Goal: Transaction & Acquisition: Purchase product/service

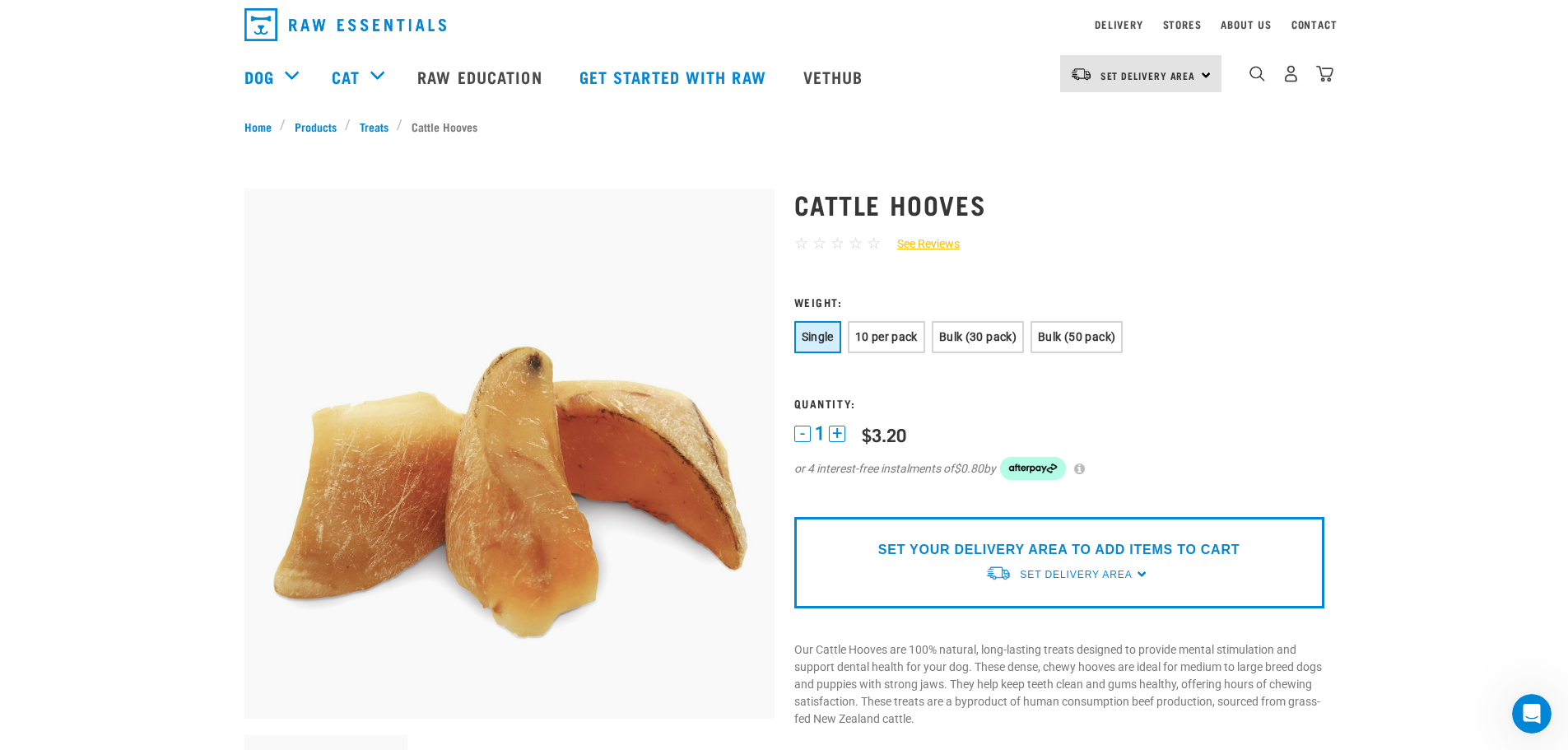
scroll to position [83, 0]
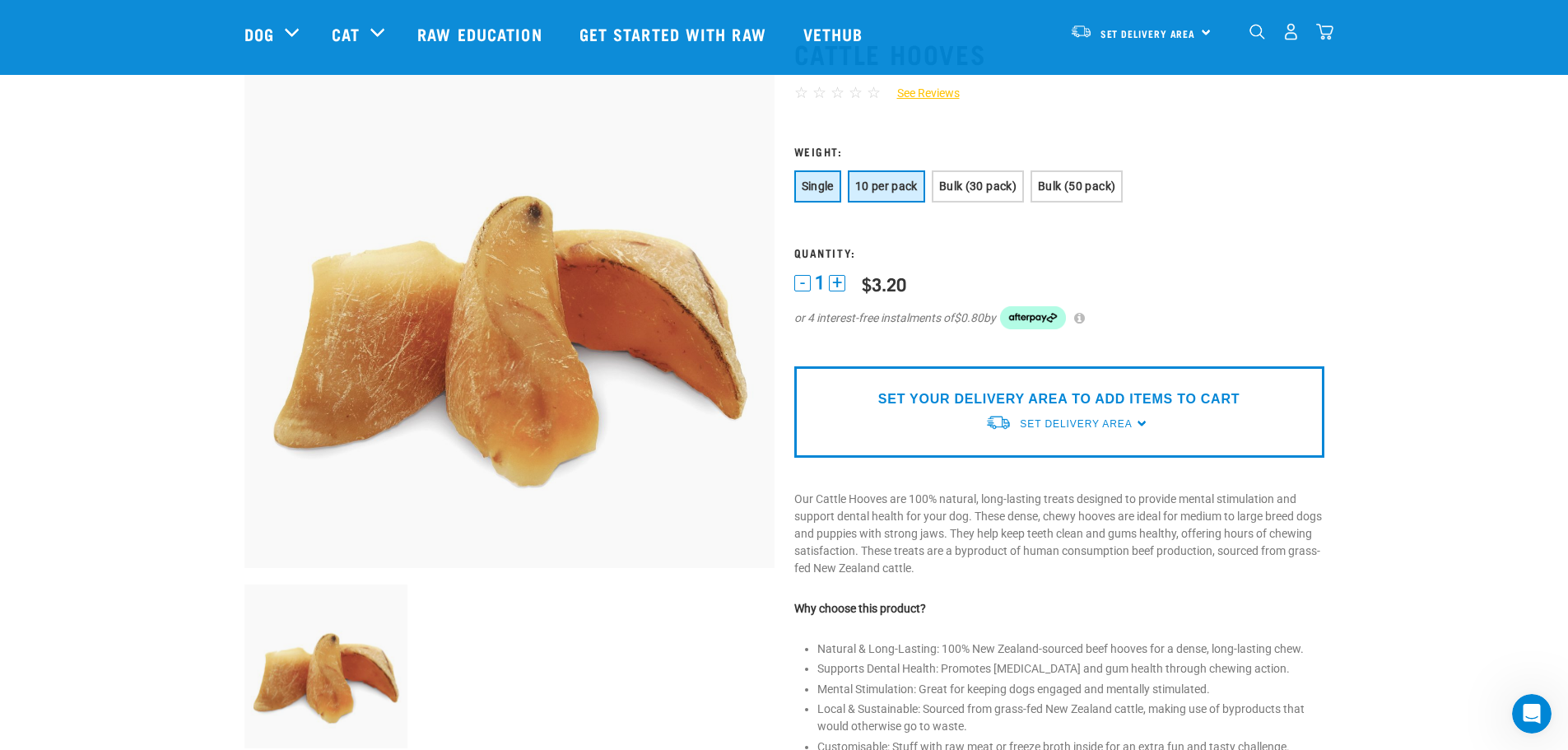
click at [900, 185] on span "10 per pack" at bounding box center [886, 186] width 62 height 13
click at [819, 186] on span "Single" at bounding box center [817, 186] width 33 height 13
click at [903, 187] on span "10 per pack" at bounding box center [886, 186] width 62 height 13
click at [975, 196] on button "Bulk (30 pack)" at bounding box center [977, 186] width 92 height 33
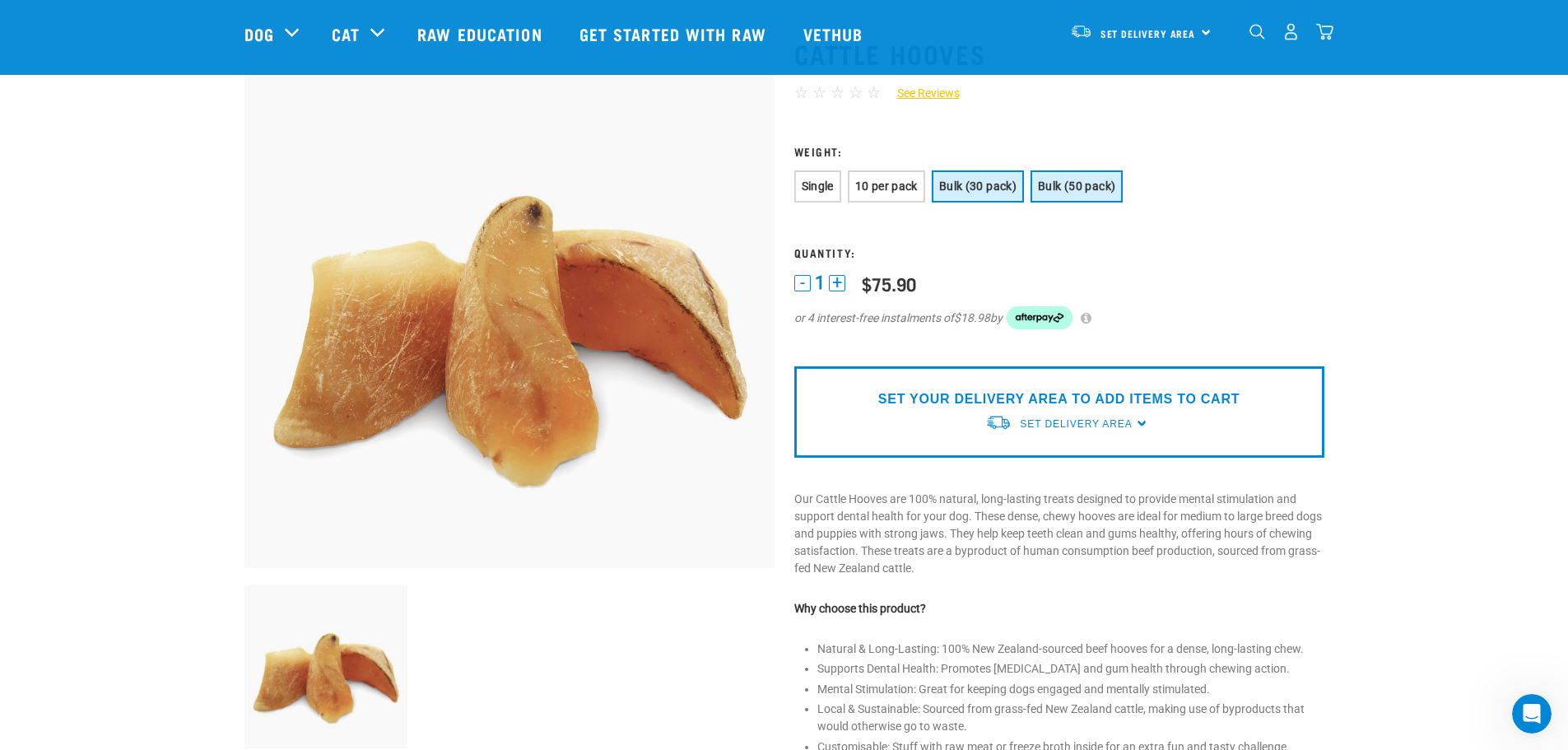
click at [1042, 197] on button "Bulk (50 pack)" at bounding box center [1077, 186] width 92 height 33
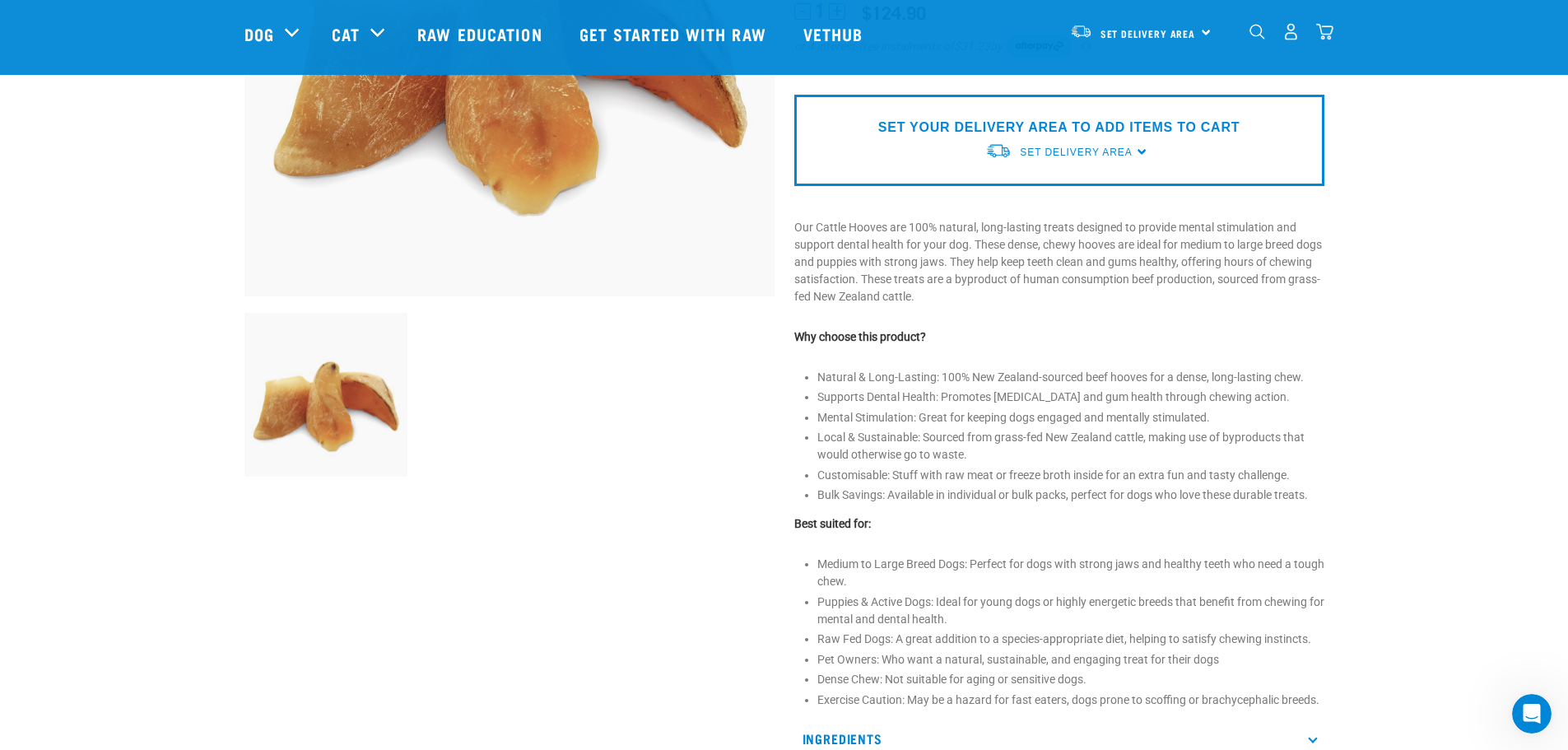
scroll to position [0, 0]
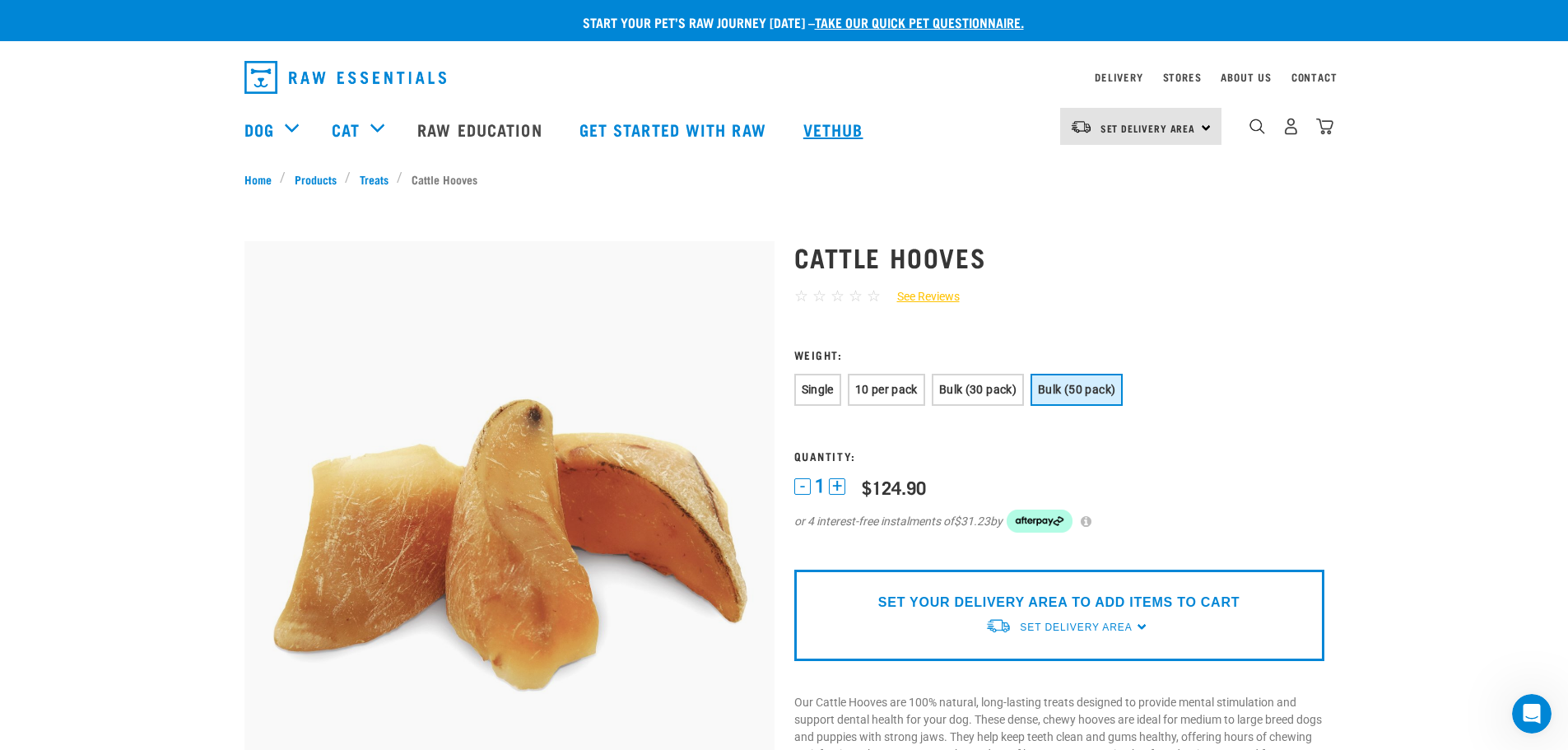
click at [805, 127] on link "Vethub" at bounding box center [835, 129] width 98 height 66
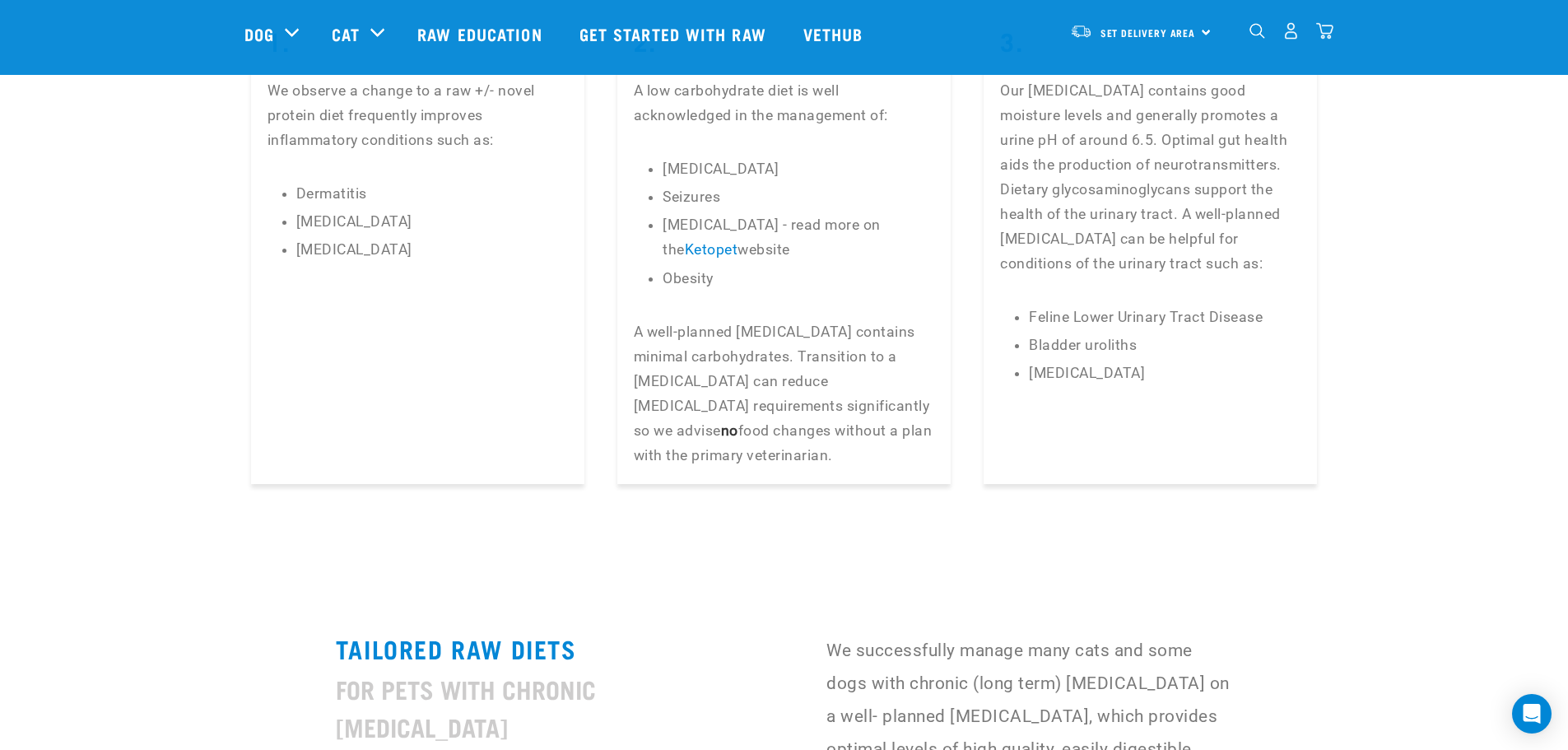
scroll to position [3788, 0]
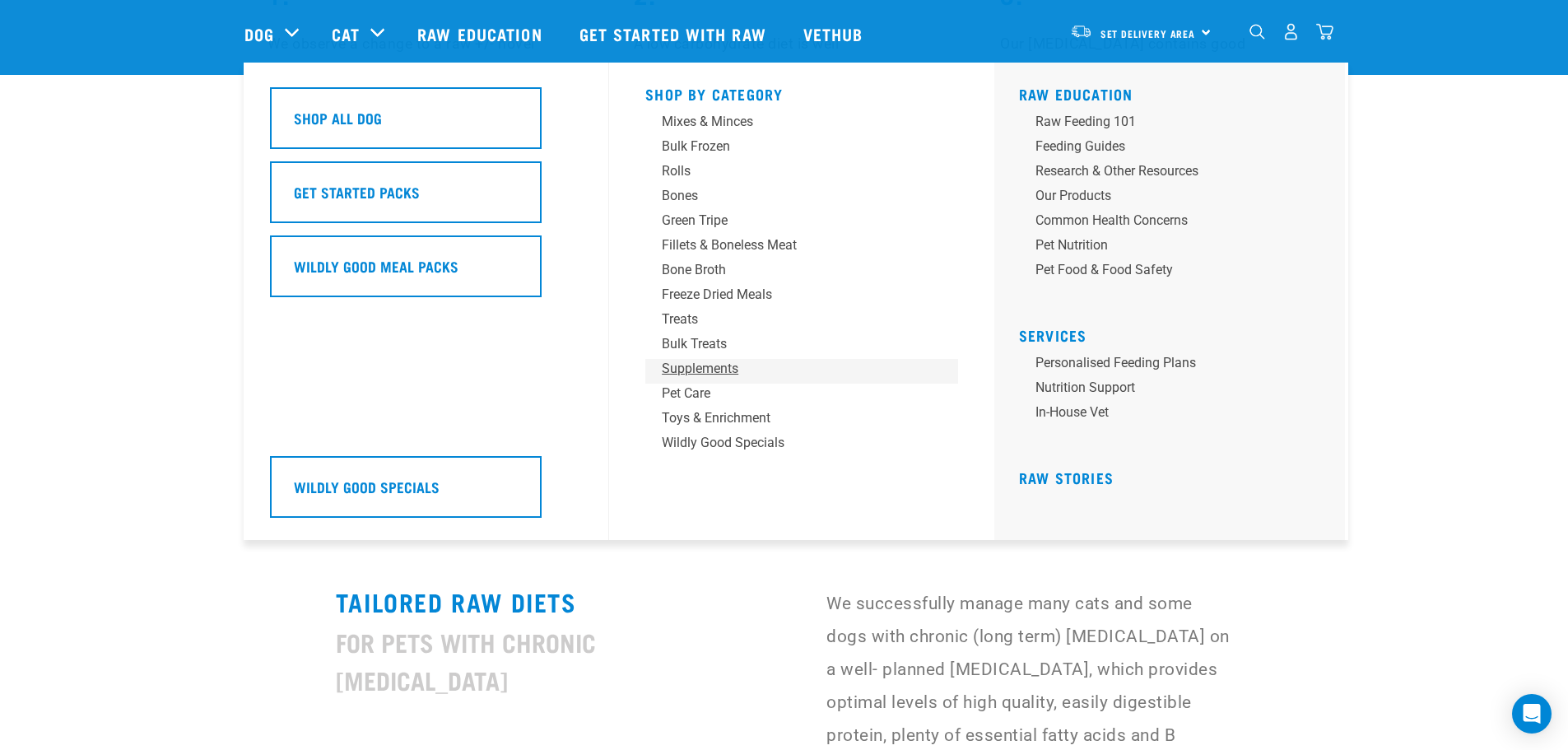
click at [689, 366] on div "Supplements" at bounding box center [790, 368] width 256 height 20
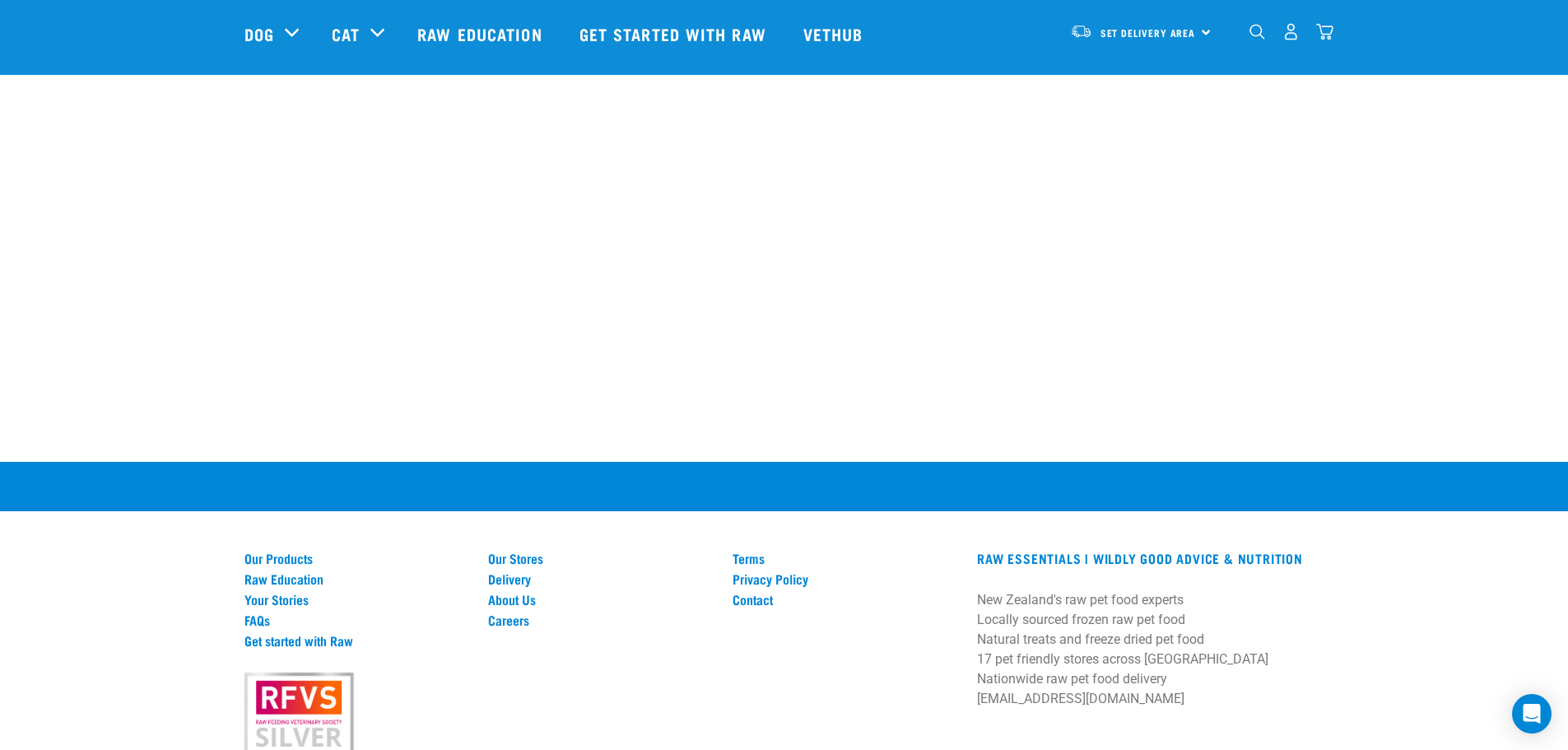
scroll to position [1647, 0]
